Goal: Information Seeking & Learning: Learn about a topic

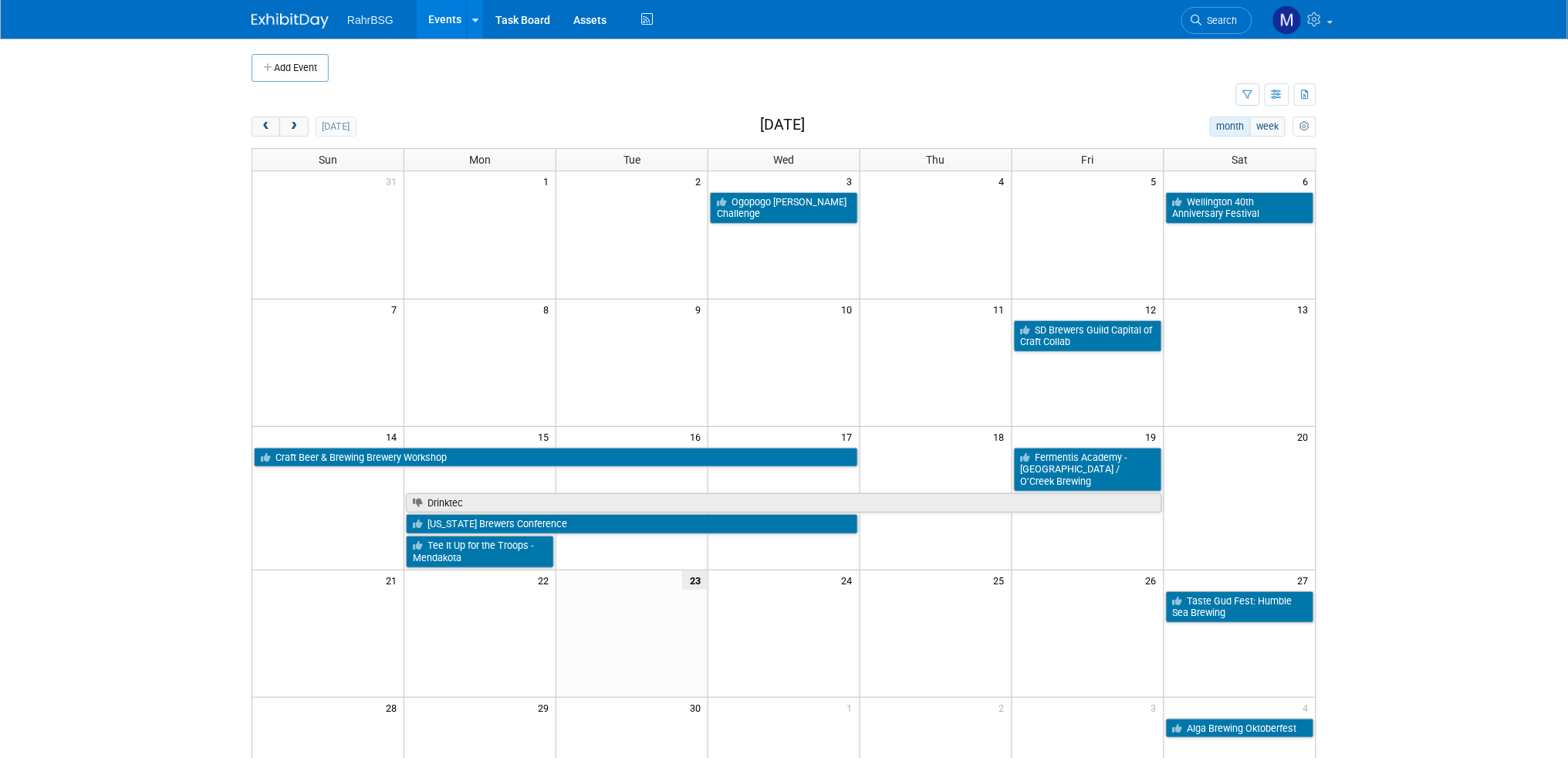
drag, startPoint x: 771, startPoint y: 197, endPoint x: 770, endPoint y: 187, distance: 10.0
click at [770, 187] on td "3" at bounding box center [784, 181] width 152 height 19
click at [774, 207] on link "Ogopogo [PERSON_NAME] Challenge" at bounding box center [784, 208] width 148 height 32
click at [1234, 212] on link "Wellington 40th Anniversary Festival" at bounding box center [1240, 208] width 148 height 32
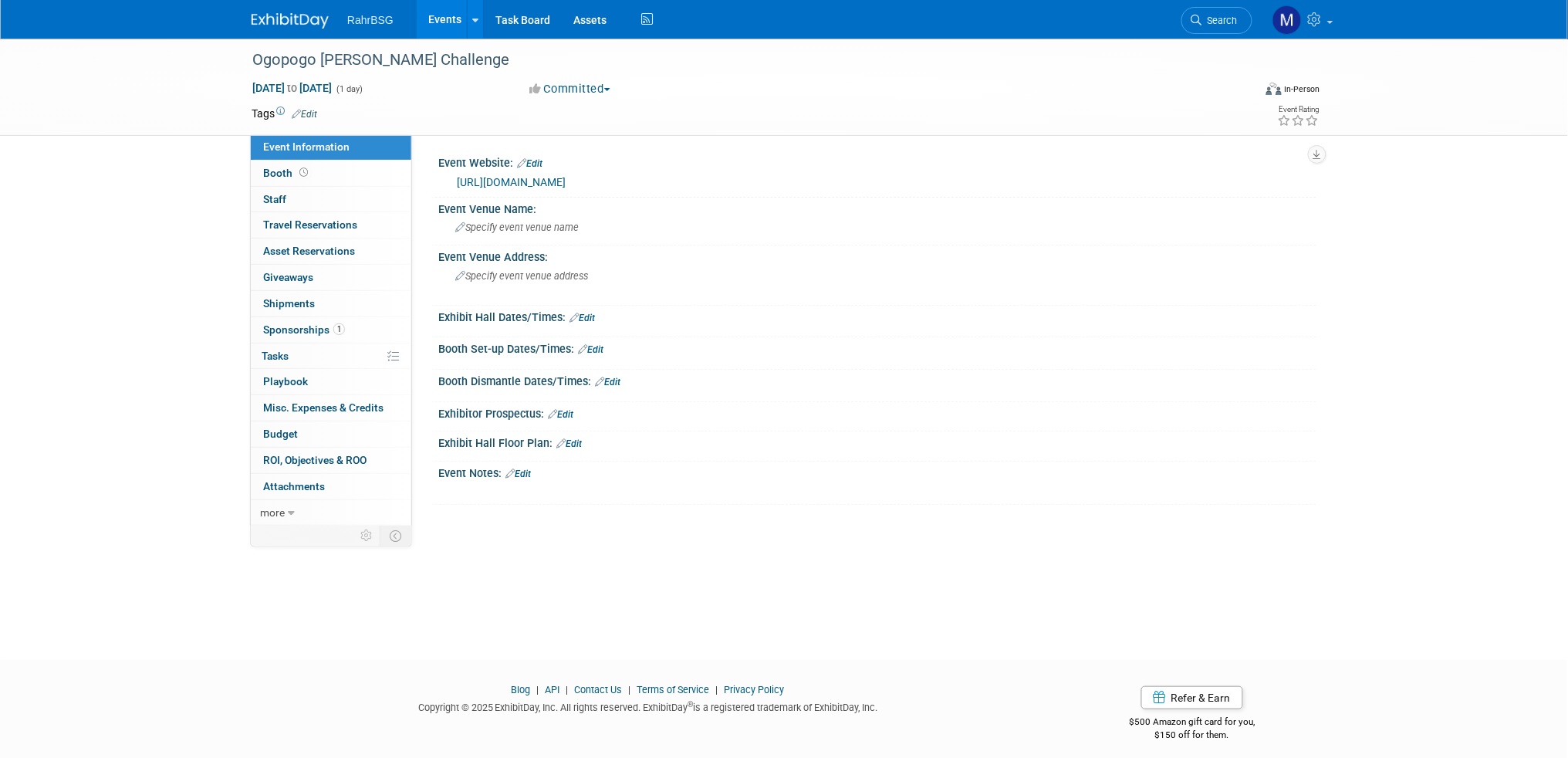
click at [566, 176] on link "[URL][DOMAIN_NAME]" at bounding box center [511, 182] width 108 height 13
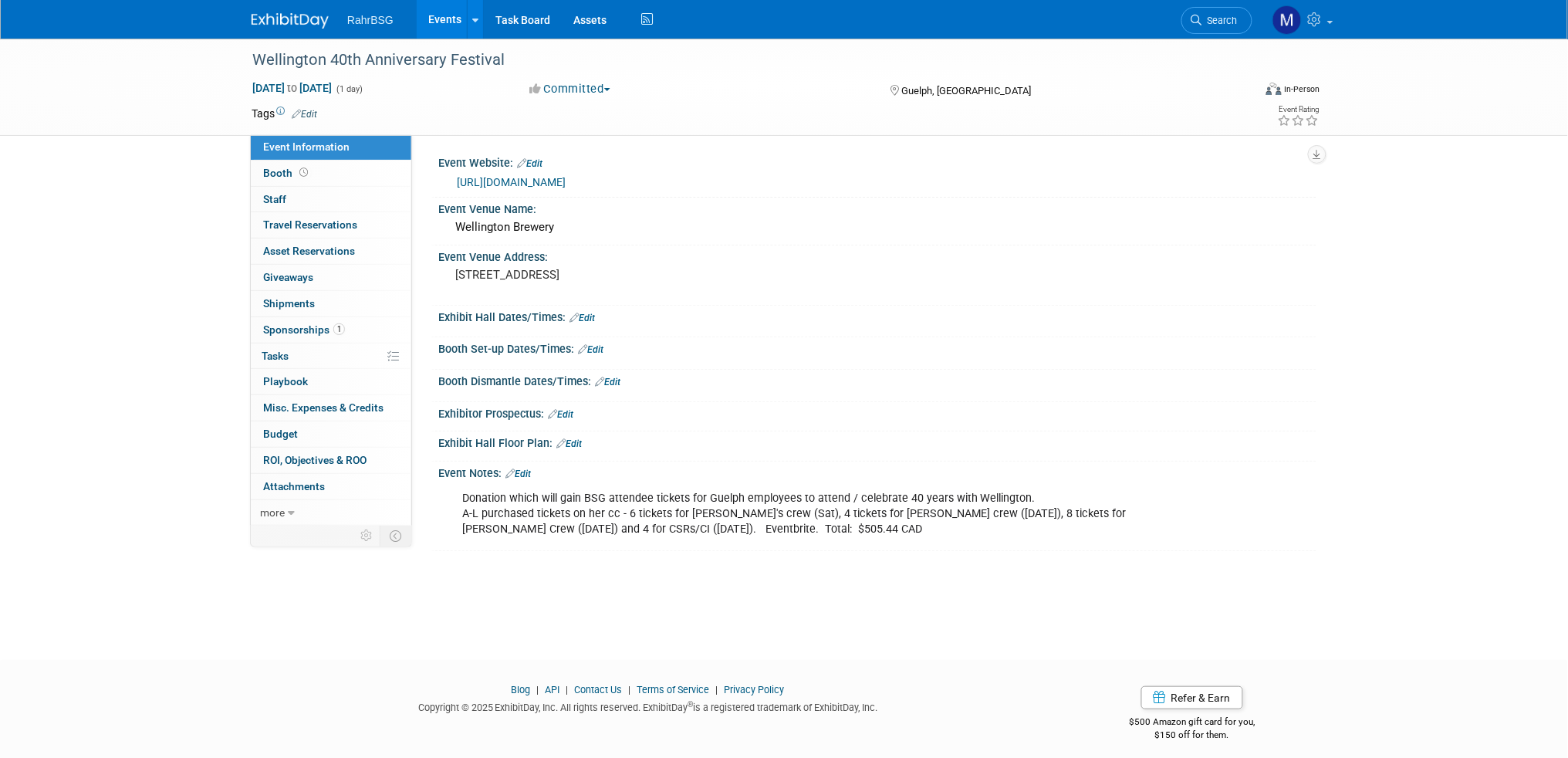
click at [563, 174] on div "https://fortyfest.ca/buy-tickets" at bounding box center [881, 182] width 848 height 18
click at [521, 179] on link "https://fortyfest.ca/buy-tickets" at bounding box center [511, 182] width 108 height 13
